Goal: Task Accomplishment & Management: Manage account settings

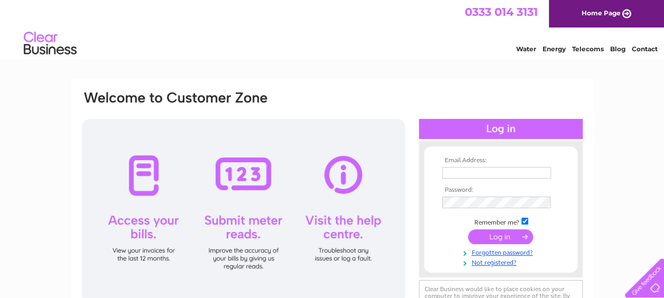
type input "[EMAIL_ADDRESS][DOMAIN_NAME]"
click at [508, 233] on input "submit" at bounding box center [500, 236] width 65 height 15
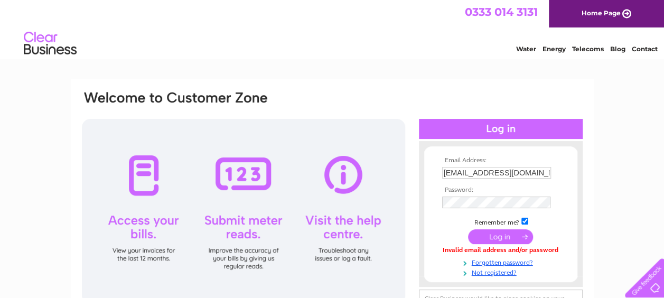
click at [513, 233] on input "submit" at bounding box center [500, 236] width 65 height 15
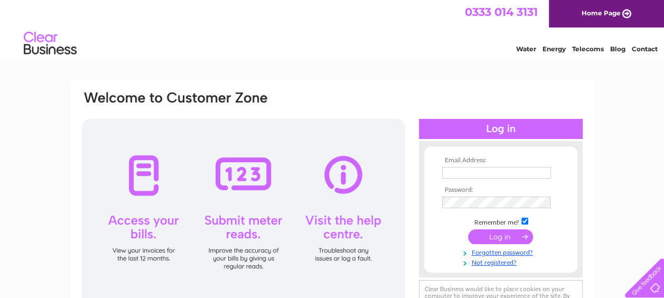
type input "[EMAIL_ADDRESS][DOMAIN_NAME]"
click at [506, 239] on input "submit" at bounding box center [500, 236] width 65 height 15
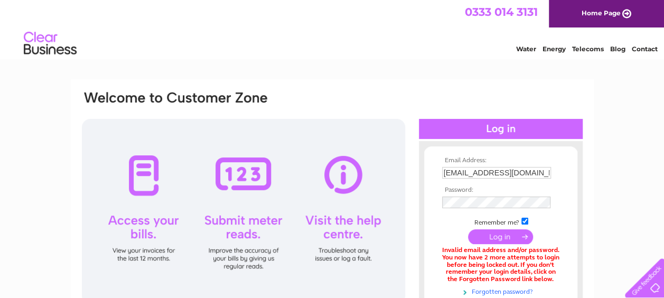
click at [512, 289] on link "Forgotten password?" at bounding box center [502, 291] width 120 height 10
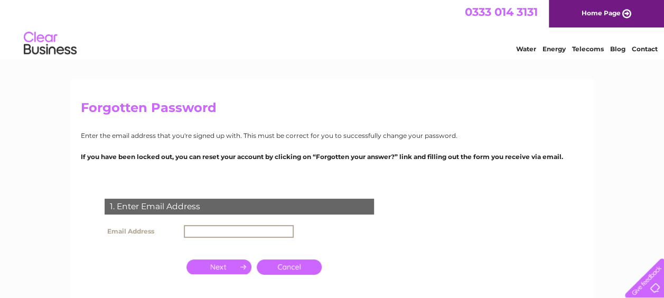
click at [277, 234] on input "text" at bounding box center [239, 231] width 110 height 13
type input "[EMAIL_ADDRESS][DOMAIN_NAME]"
click at [226, 257] on td at bounding box center [219, 266] width 70 height 21
click at [222, 268] on input "button" at bounding box center [218, 265] width 65 height 15
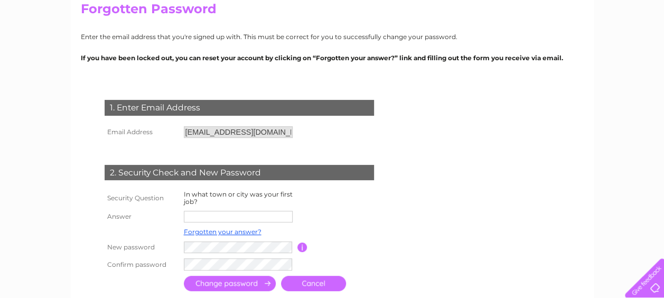
scroll to position [190, 0]
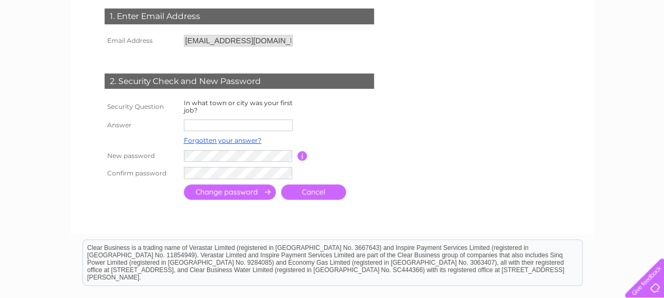
click at [238, 125] on input "text" at bounding box center [238, 125] width 109 height 12
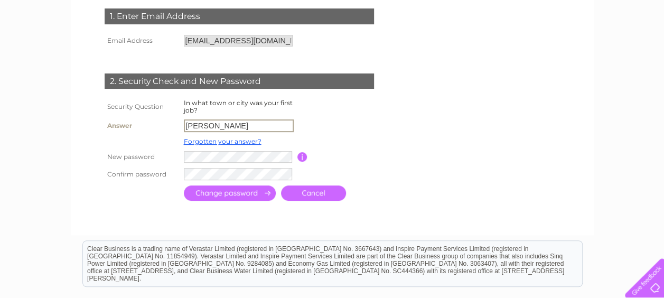
type input "[PERSON_NAME]"
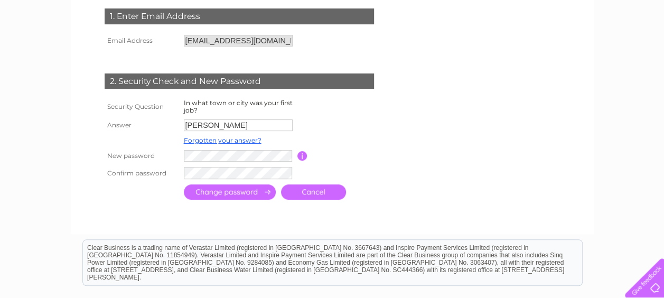
click at [302, 156] on input "button" at bounding box center [302, 156] width 10 height 10
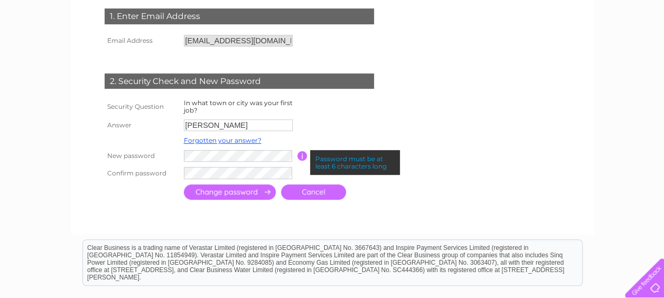
click at [302, 156] on input "button" at bounding box center [302, 156] width 10 height 10
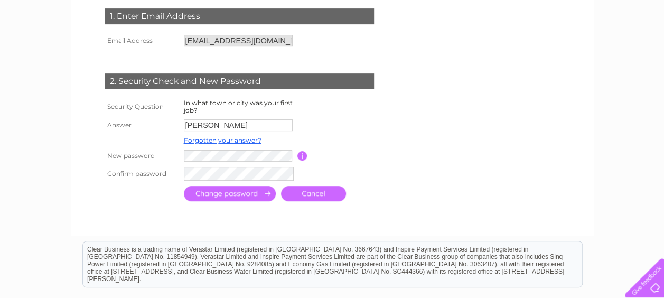
click at [194, 194] on input "submit" at bounding box center [230, 193] width 92 height 15
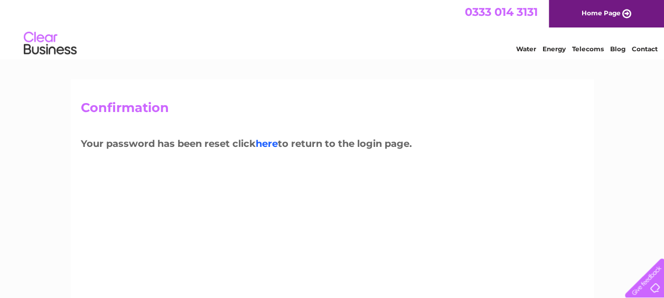
click at [267, 144] on link "here" at bounding box center [267, 144] width 22 height 12
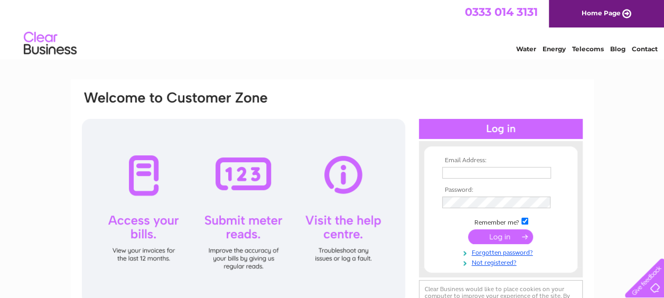
type input "laurencebrunton@yahoo.co.uk"
click at [504, 233] on input "submit" at bounding box center [500, 236] width 65 height 15
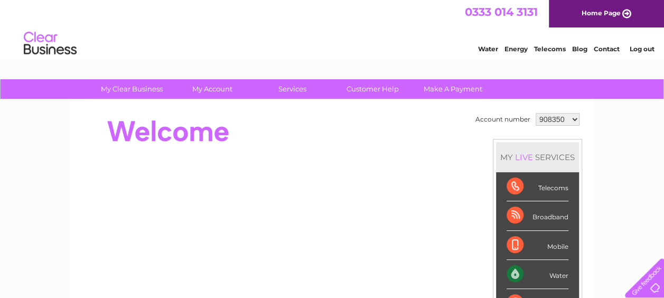
click at [569, 120] on select "908350 1105490" at bounding box center [558, 119] width 44 height 13
select select "1105490"
click at [536, 113] on select "908350 1105490" at bounding box center [558, 119] width 44 height 13
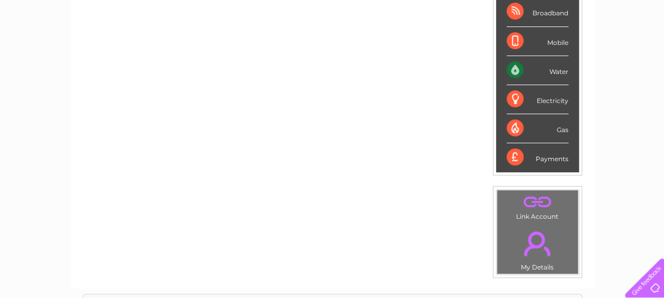
scroll to position [281, 0]
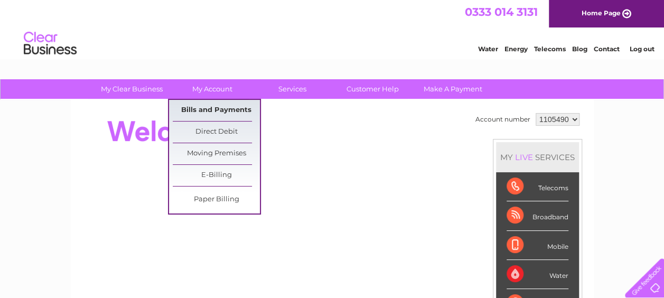
click at [203, 111] on link "Bills and Payments" at bounding box center [216, 110] width 87 height 21
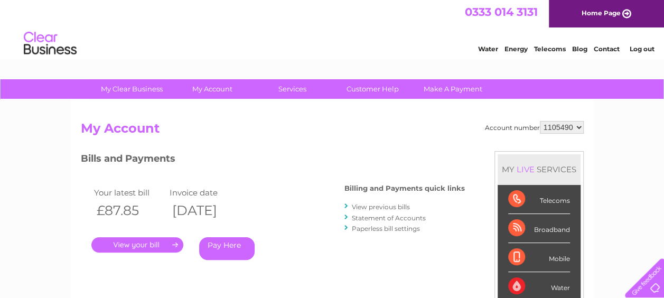
click at [638, 45] on link "Log out" at bounding box center [641, 49] width 25 height 8
